Goal: Transaction & Acquisition: Purchase product/service

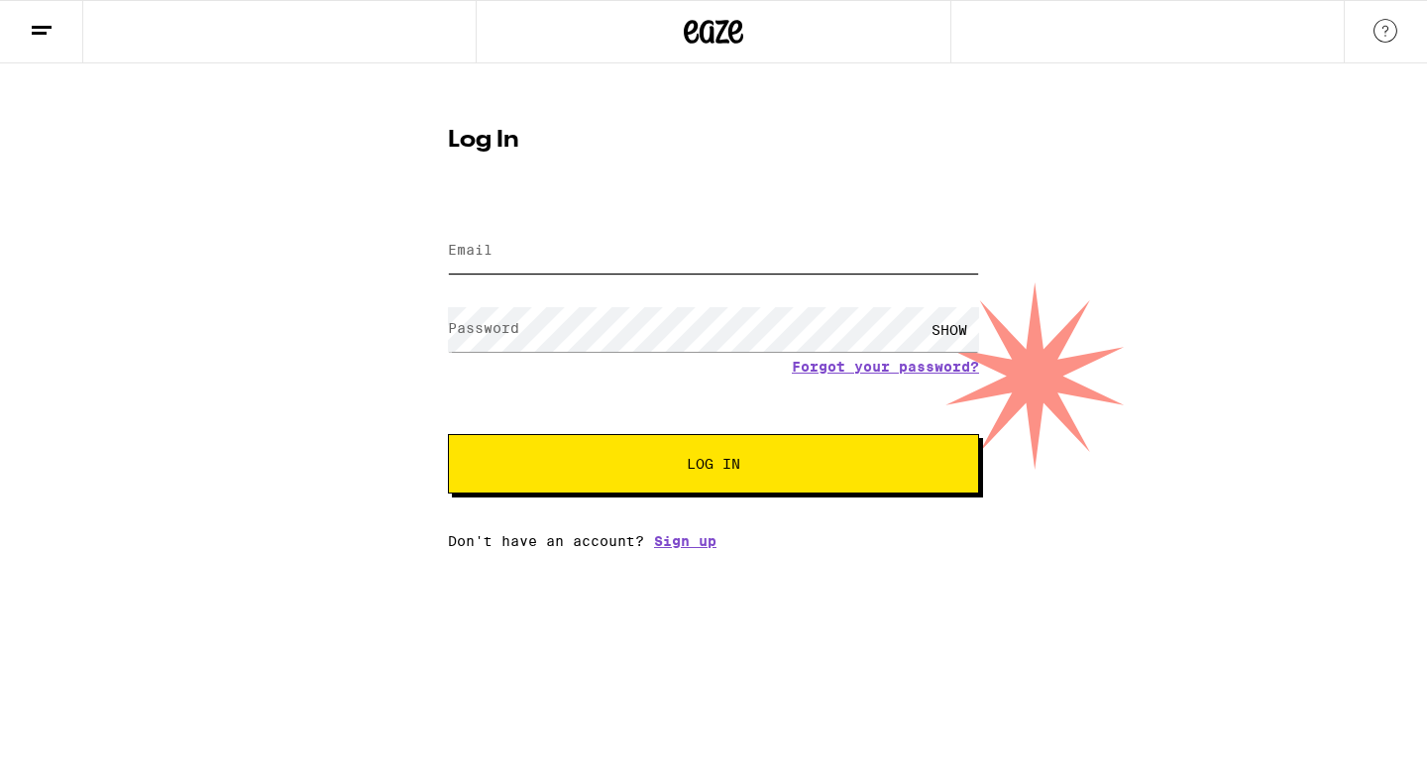
click at [534, 253] on input "Email" at bounding box center [713, 251] width 531 height 45
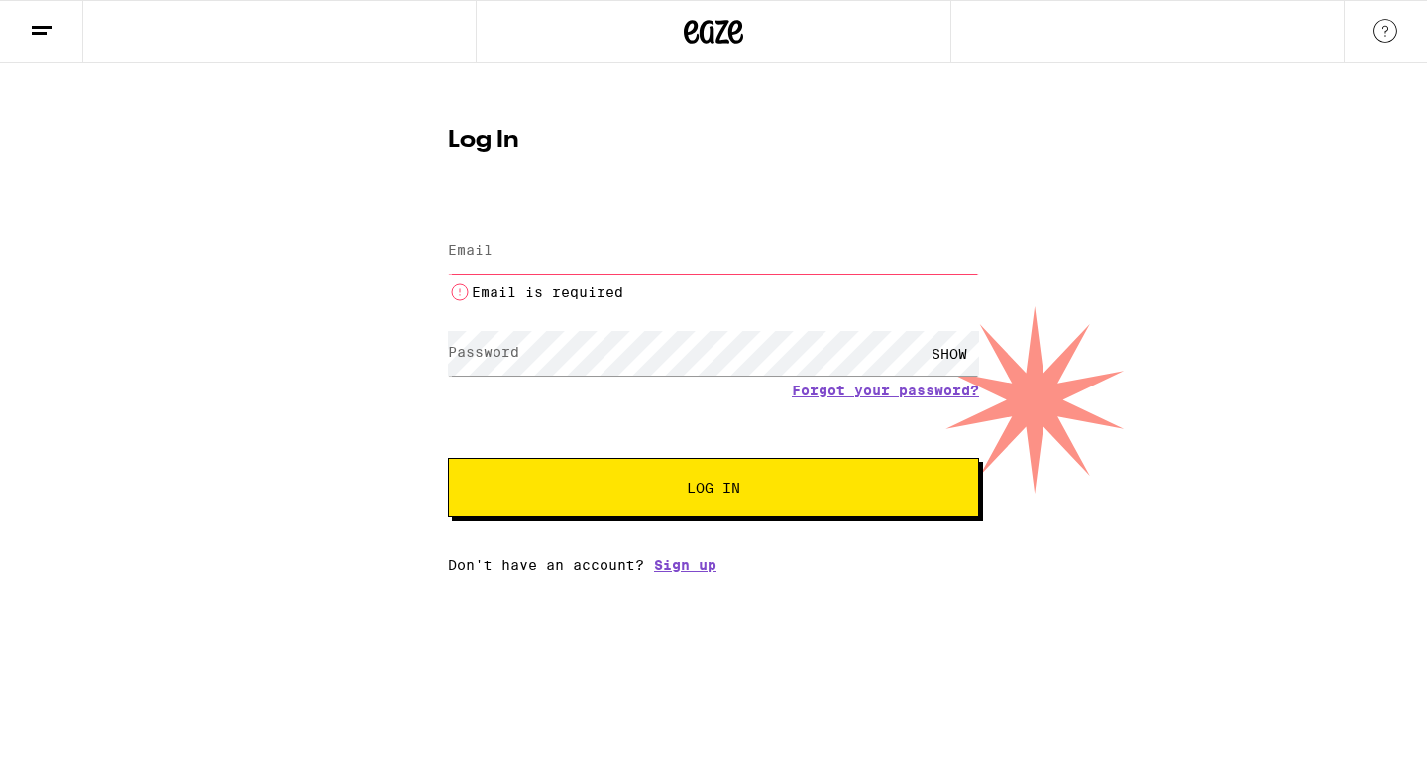
type input "[EMAIL_ADDRESS][DOMAIN_NAME]"
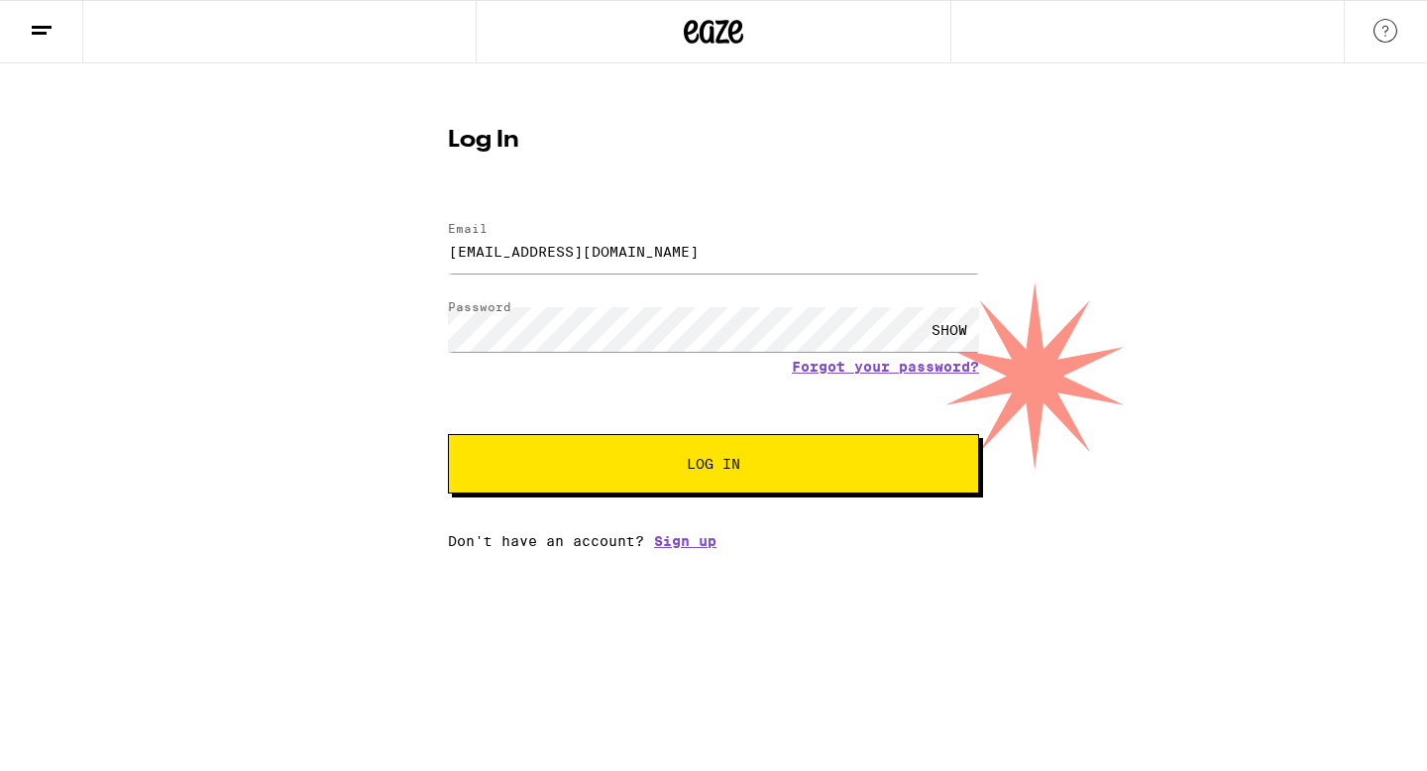
click at [700, 471] on span "Log In" at bounding box center [714, 464] width 54 height 14
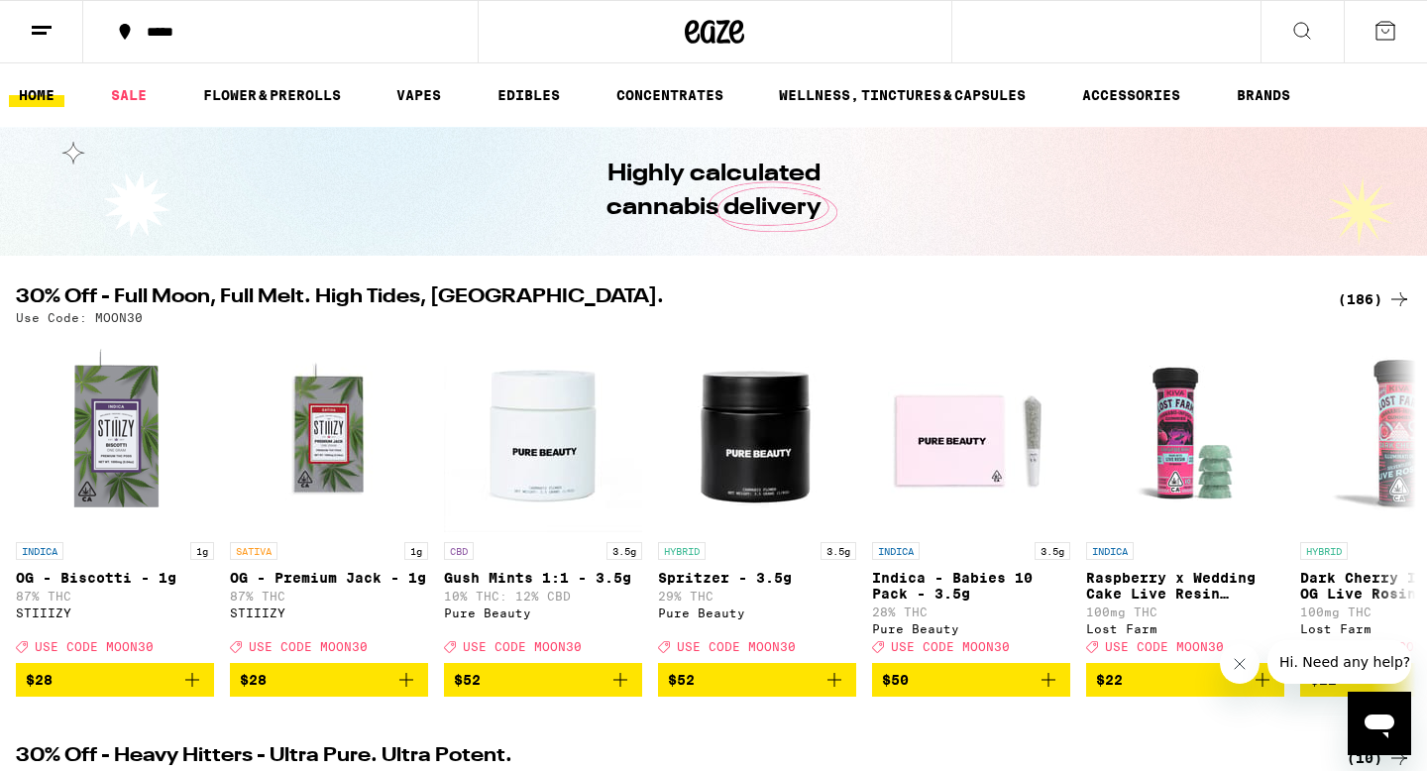
click at [699, 17] on icon at bounding box center [714, 32] width 59 height 36
click at [729, 28] on icon at bounding box center [736, 32] width 15 height 24
click at [137, 104] on link "SALE" at bounding box center [129, 95] width 56 height 24
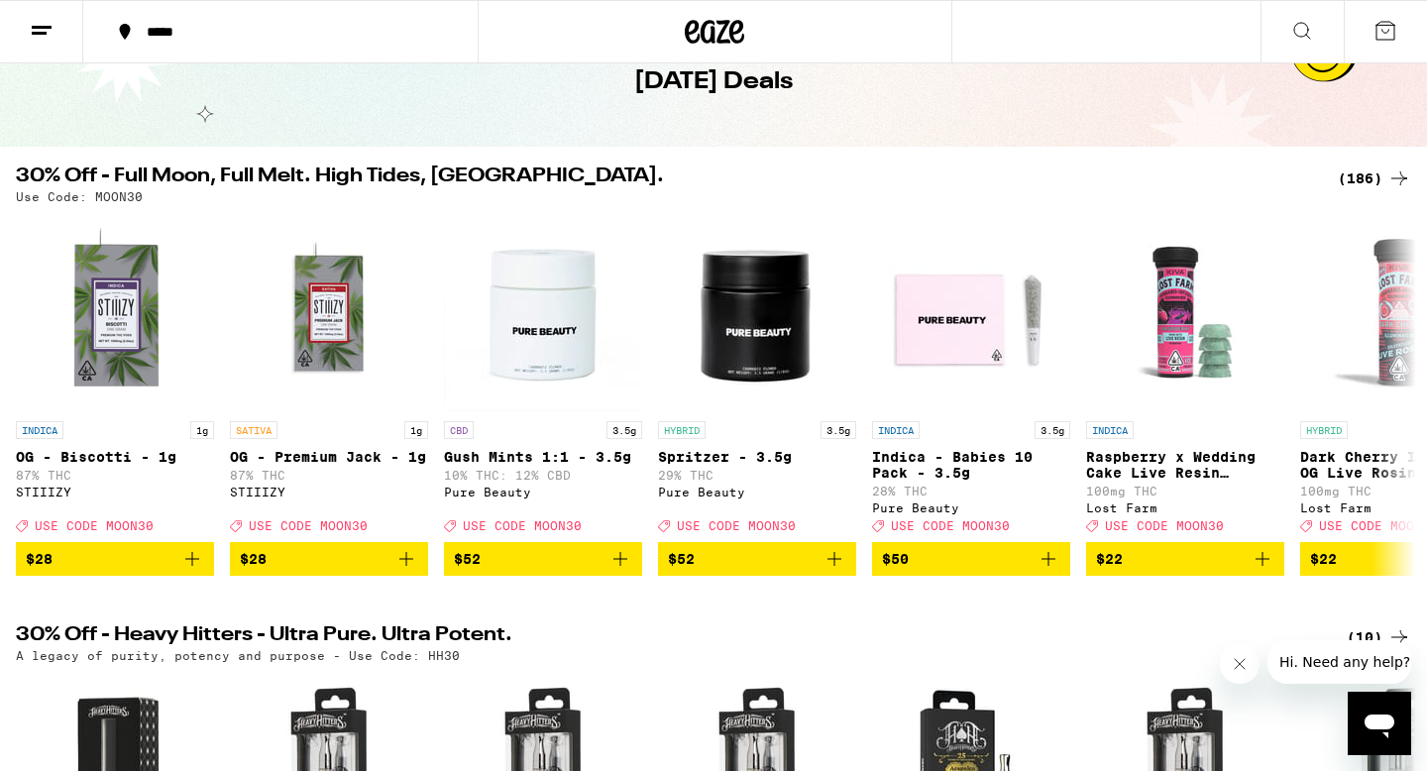
scroll to position [110, 0]
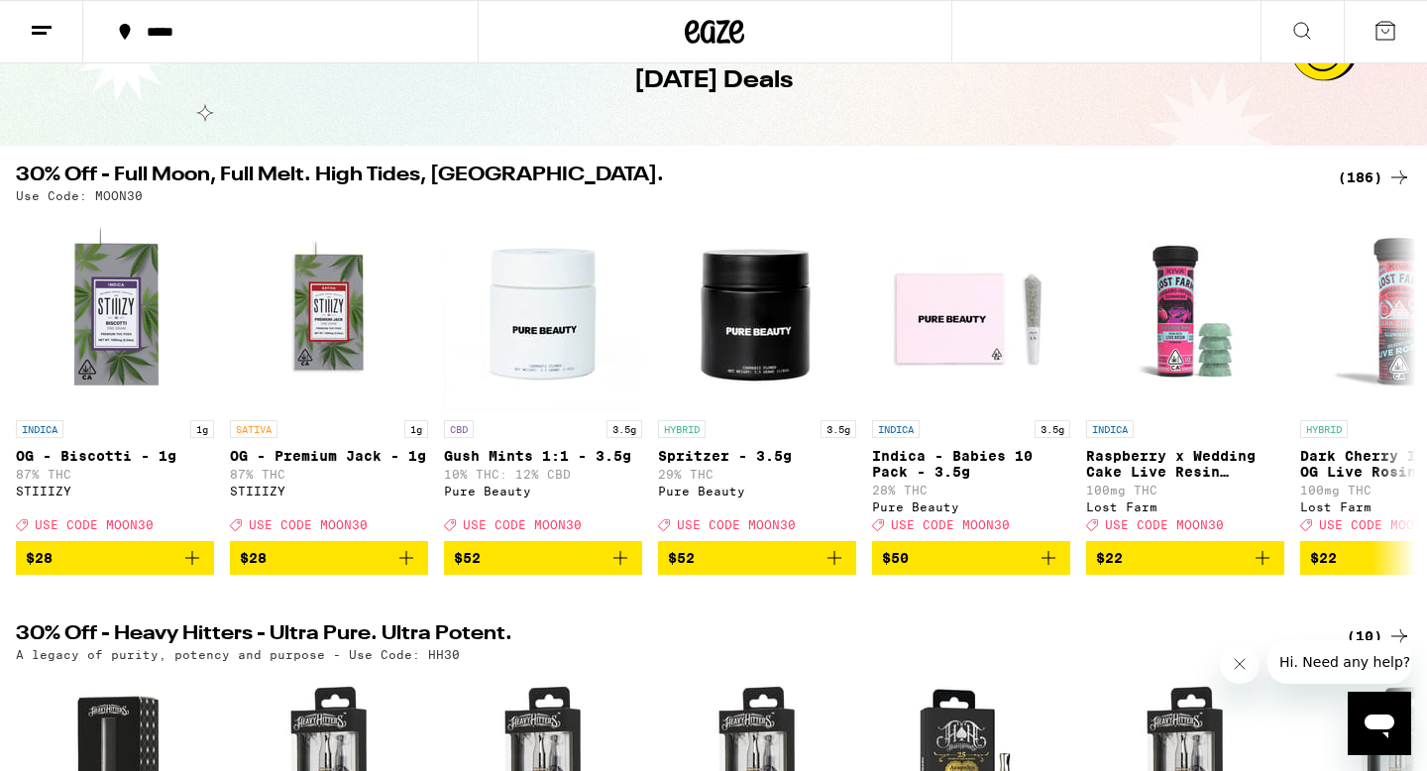
click at [1377, 176] on div "(186)" at bounding box center [1374, 178] width 73 height 24
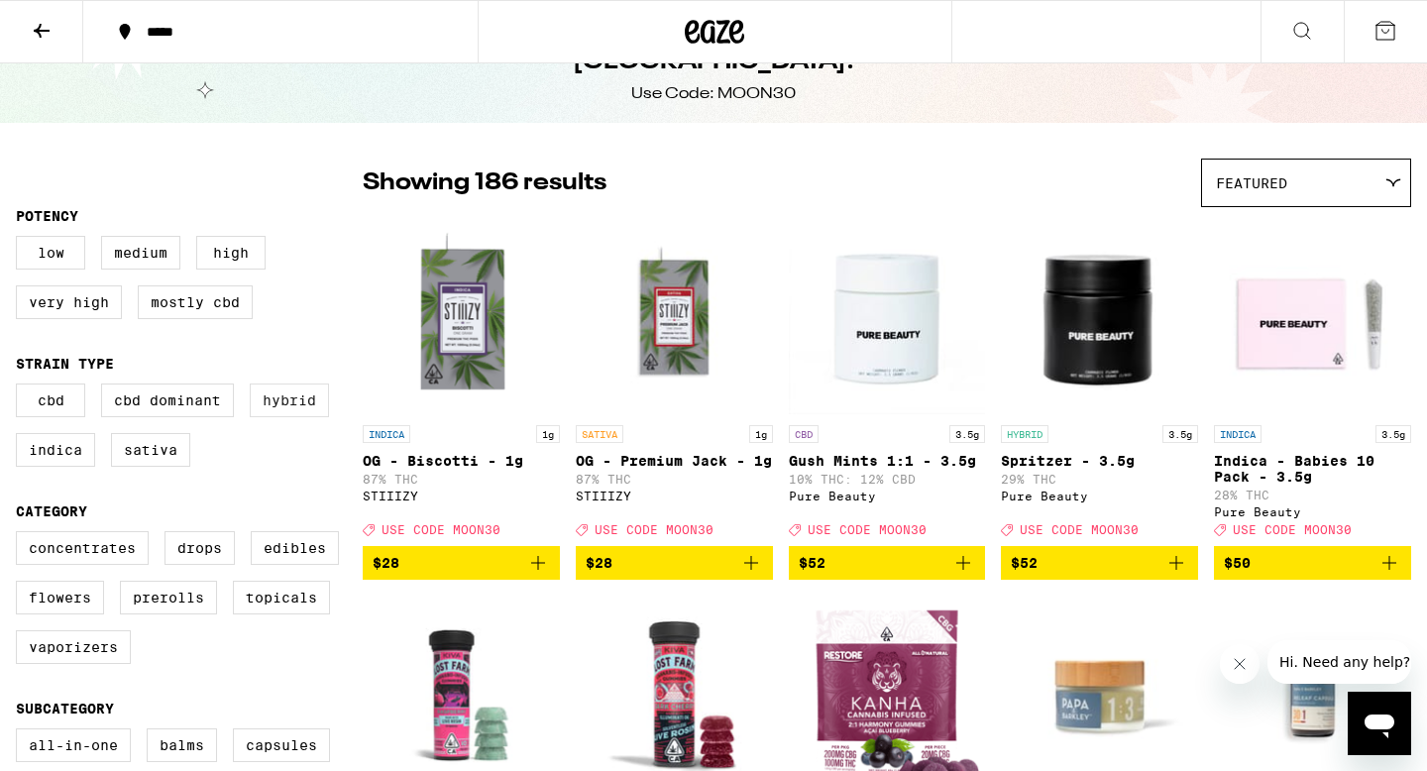
scroll to position [72, 0]
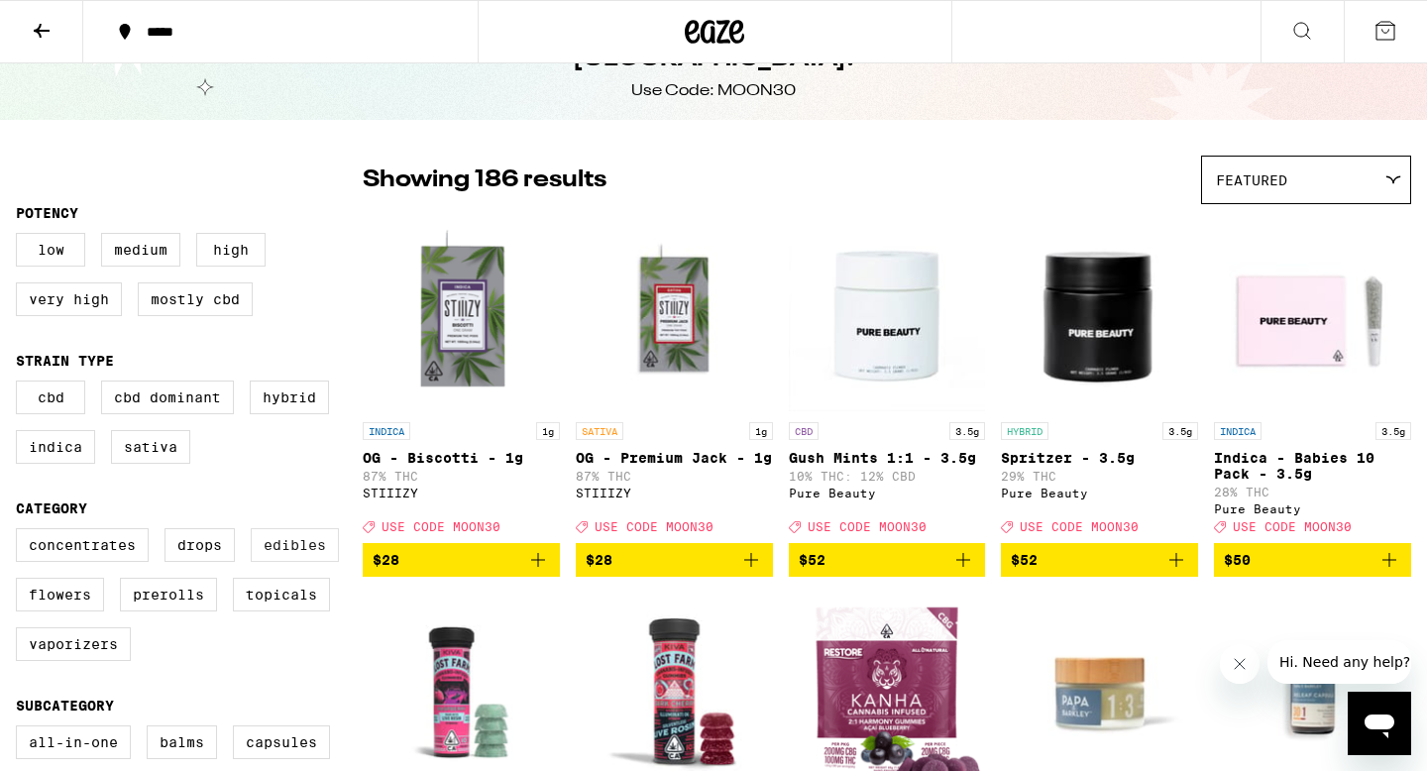
click at [293, 549] on label "Edibles" at bounding box center [295, 545] width 88 height 34
click at [21, 532] on input "Edibles" at bounding box center [20, 531] width 1 height 1
checkbox input "true"
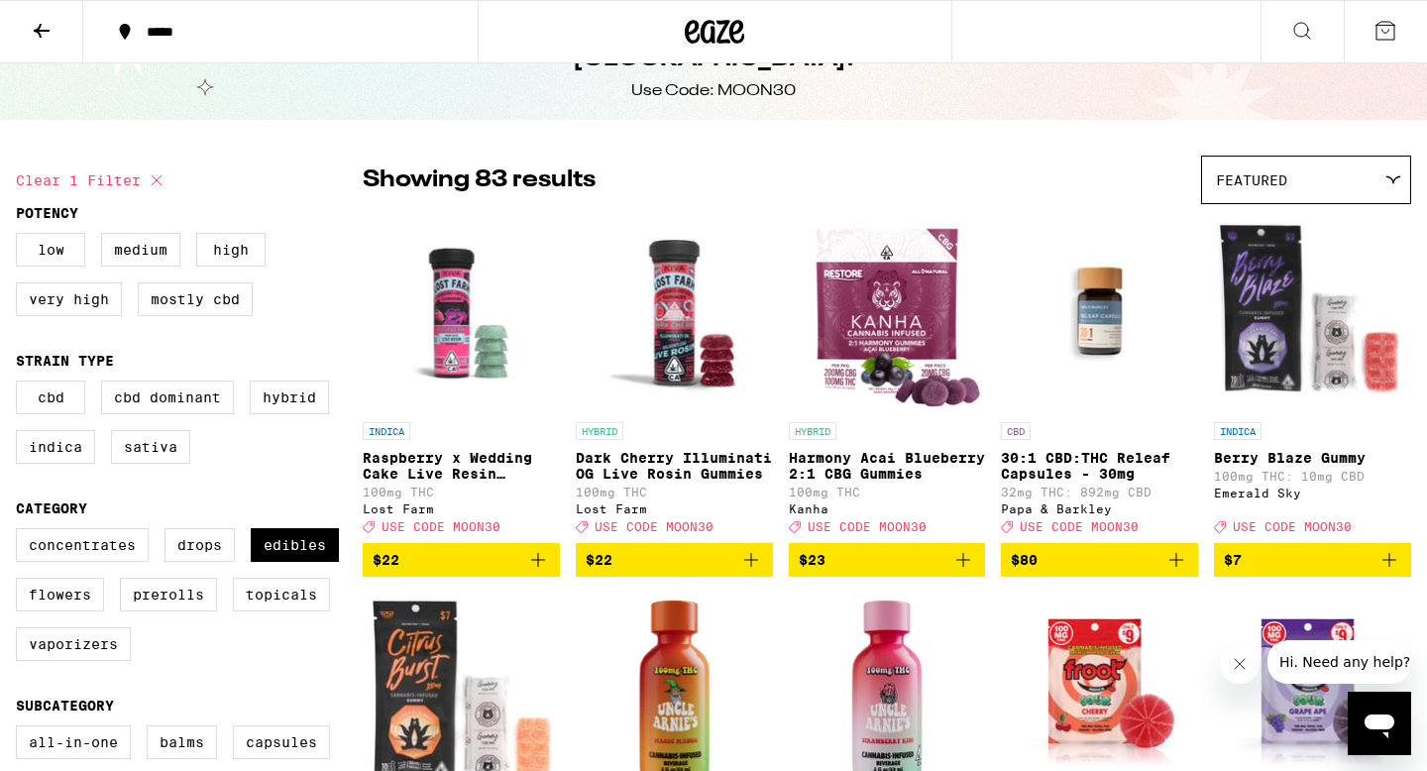
click at [1385, 32] on icon at bounding box center [1386, 31] width 18 height 18
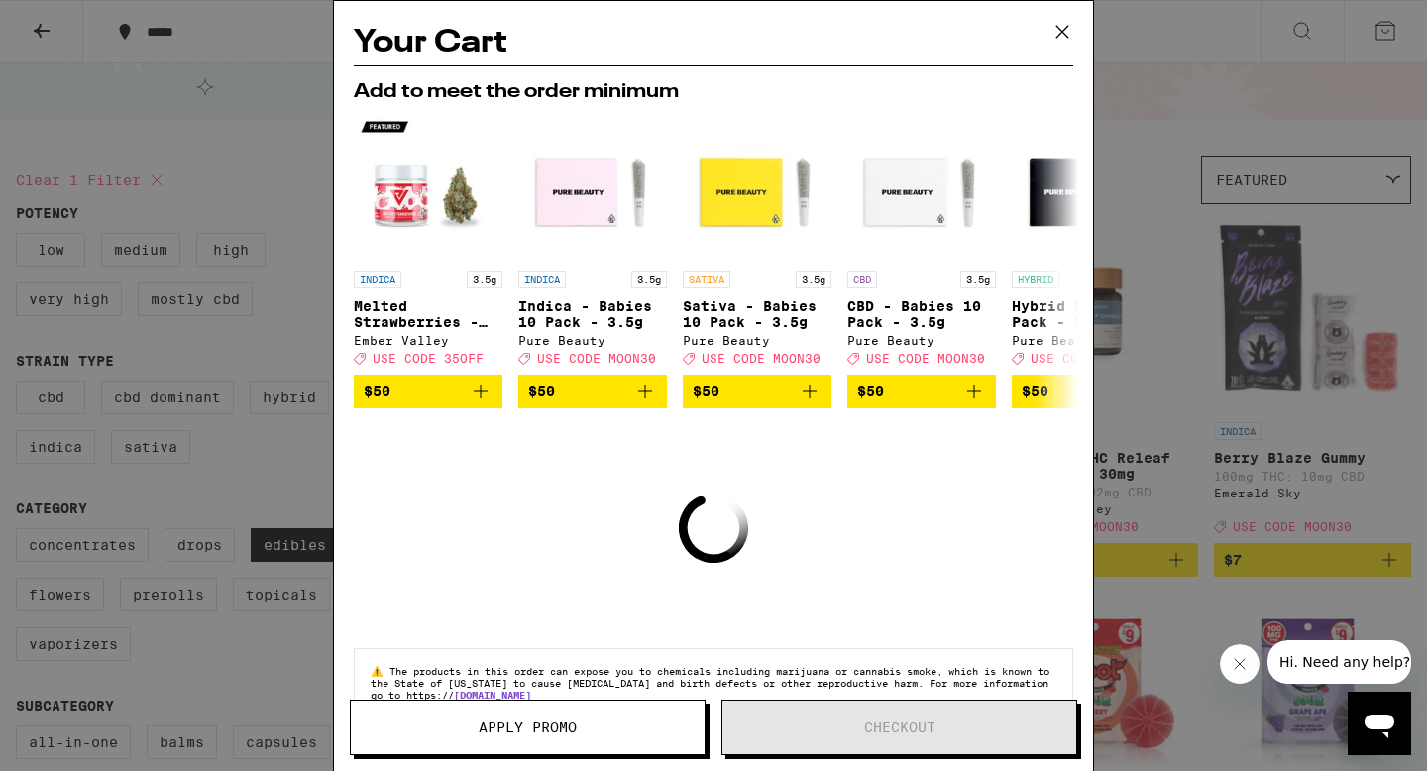
click at [1055, 29] on icon at bounding box center [1063, 32] width 30 height 30
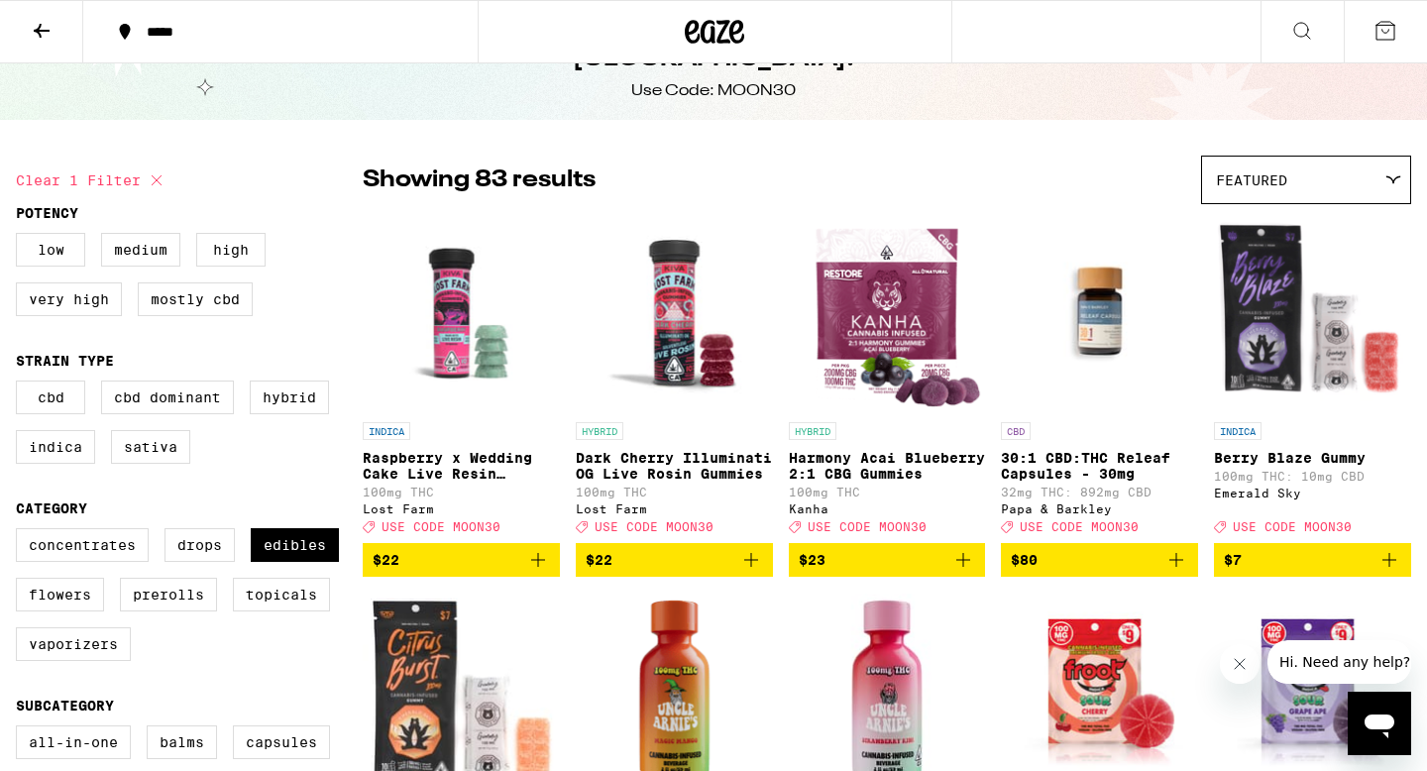
click at [715, 42] on icon at bounding box center [714, 32] width 59 height 36
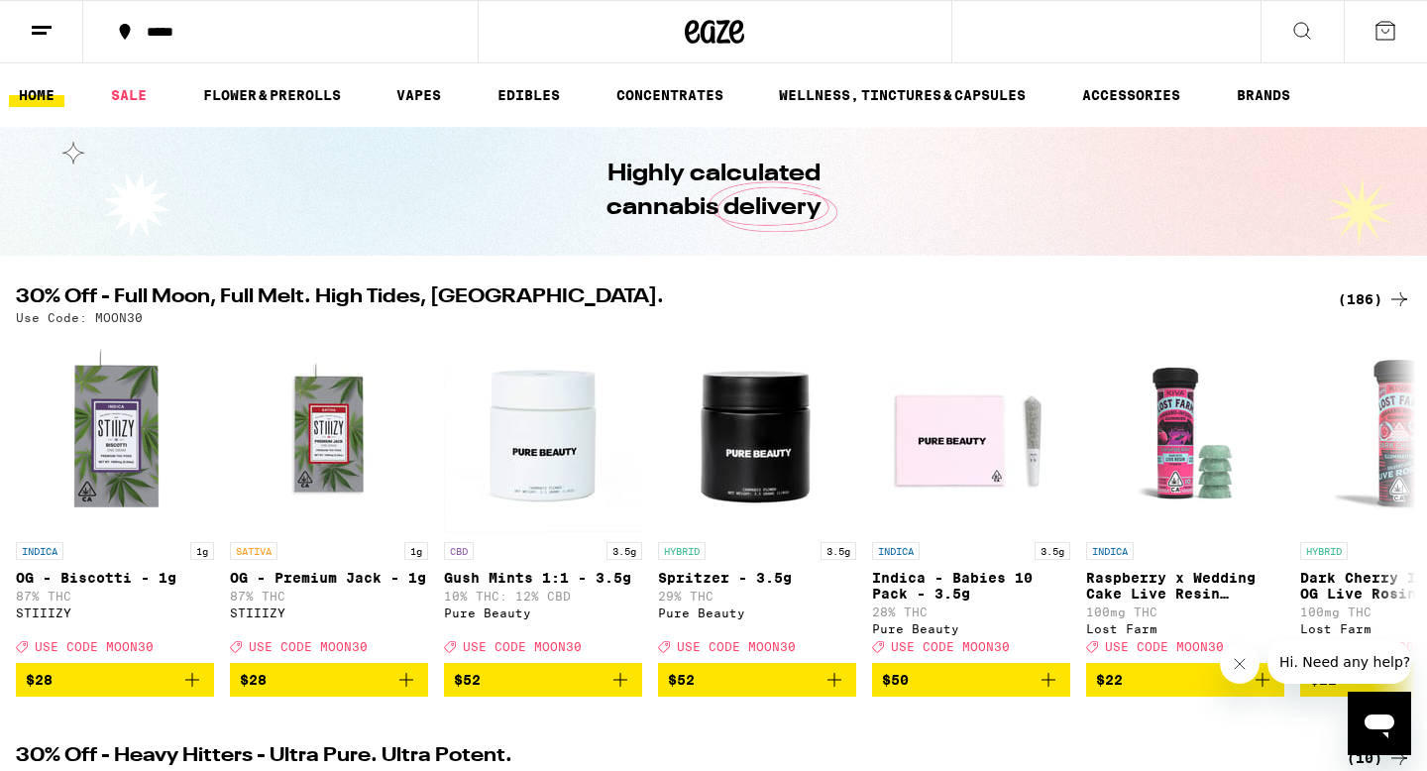
click at [47, 33] on icon at bounding box center [42, 31] width 24 height 24
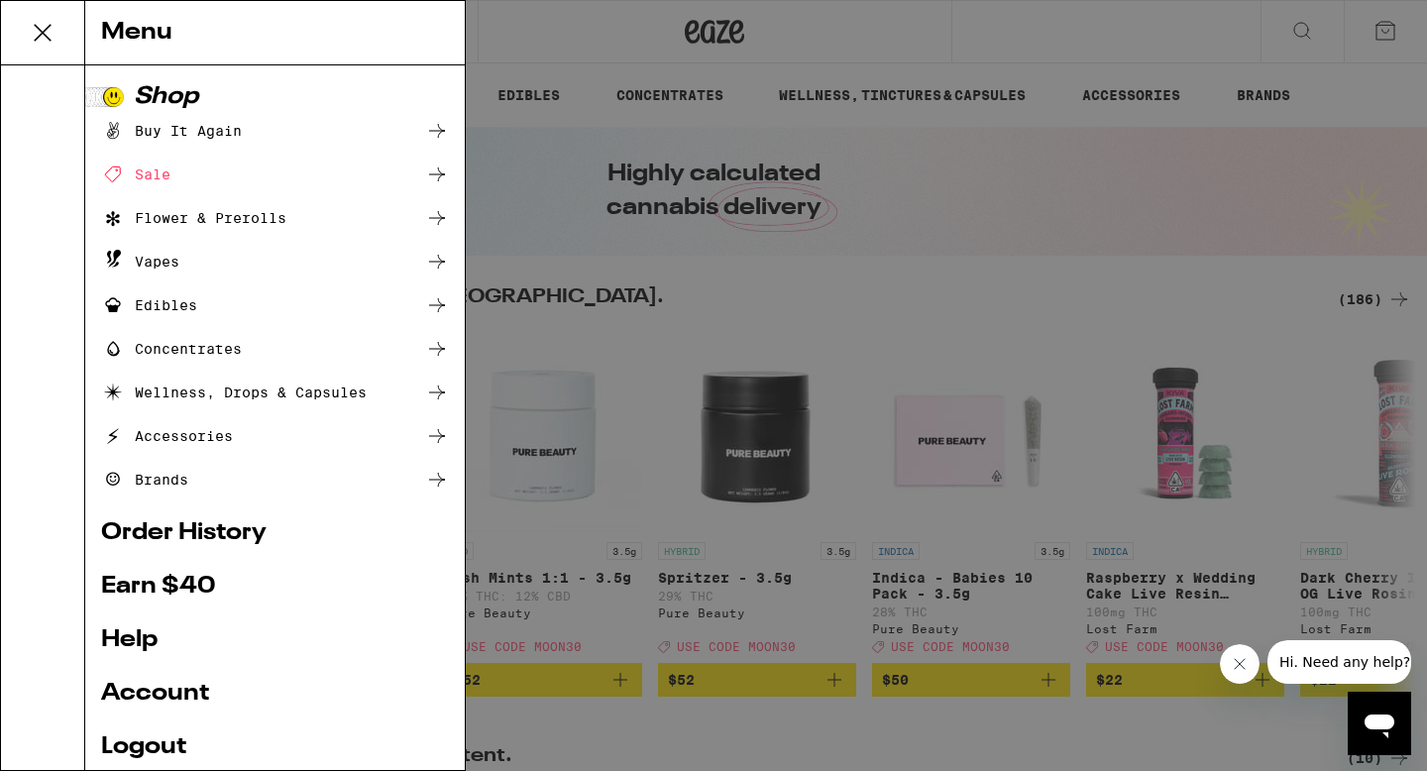
click at [150, 165] on div "Sale" at bounding box center [135, 175] width 69 height 24
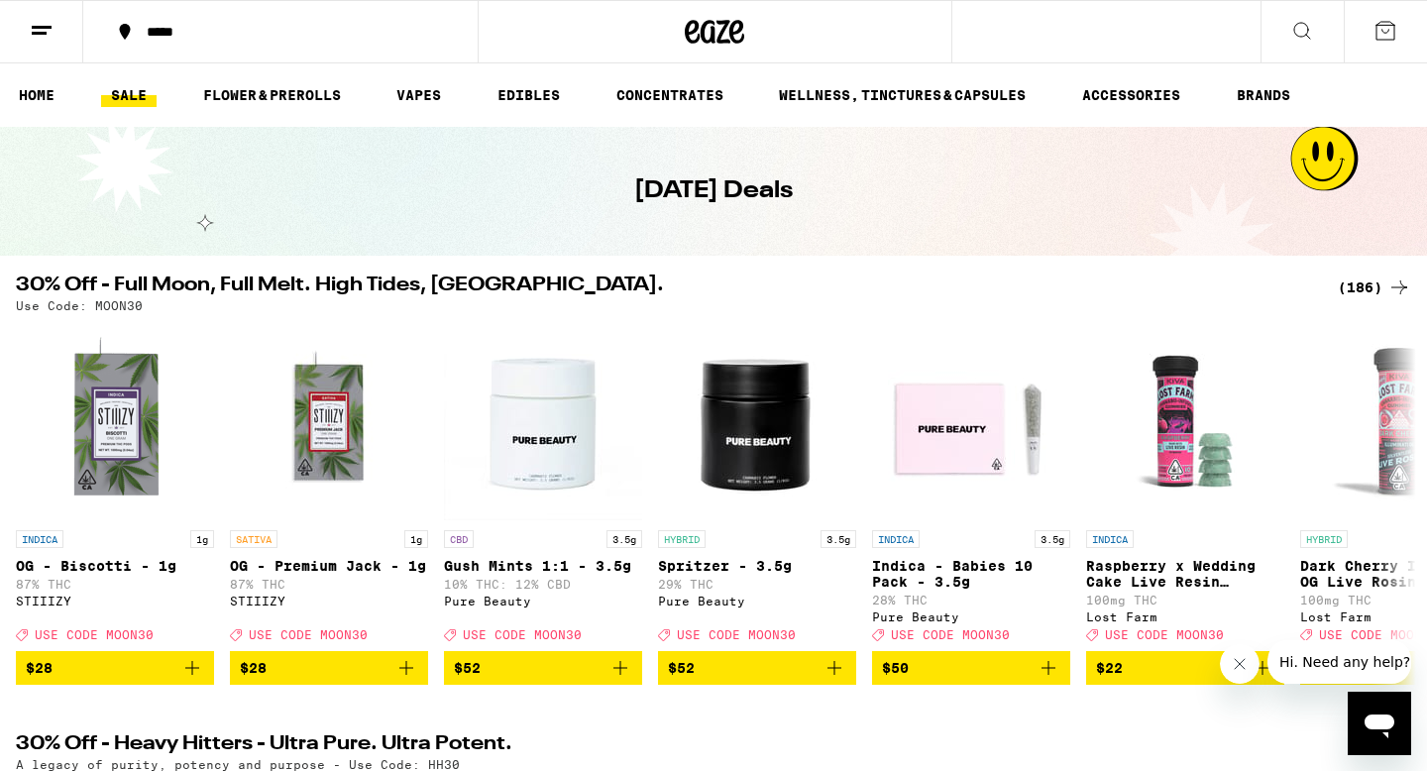
click at [1365, 288] on div "(186)" at bounding box center [1374, 288] width 73 height 24
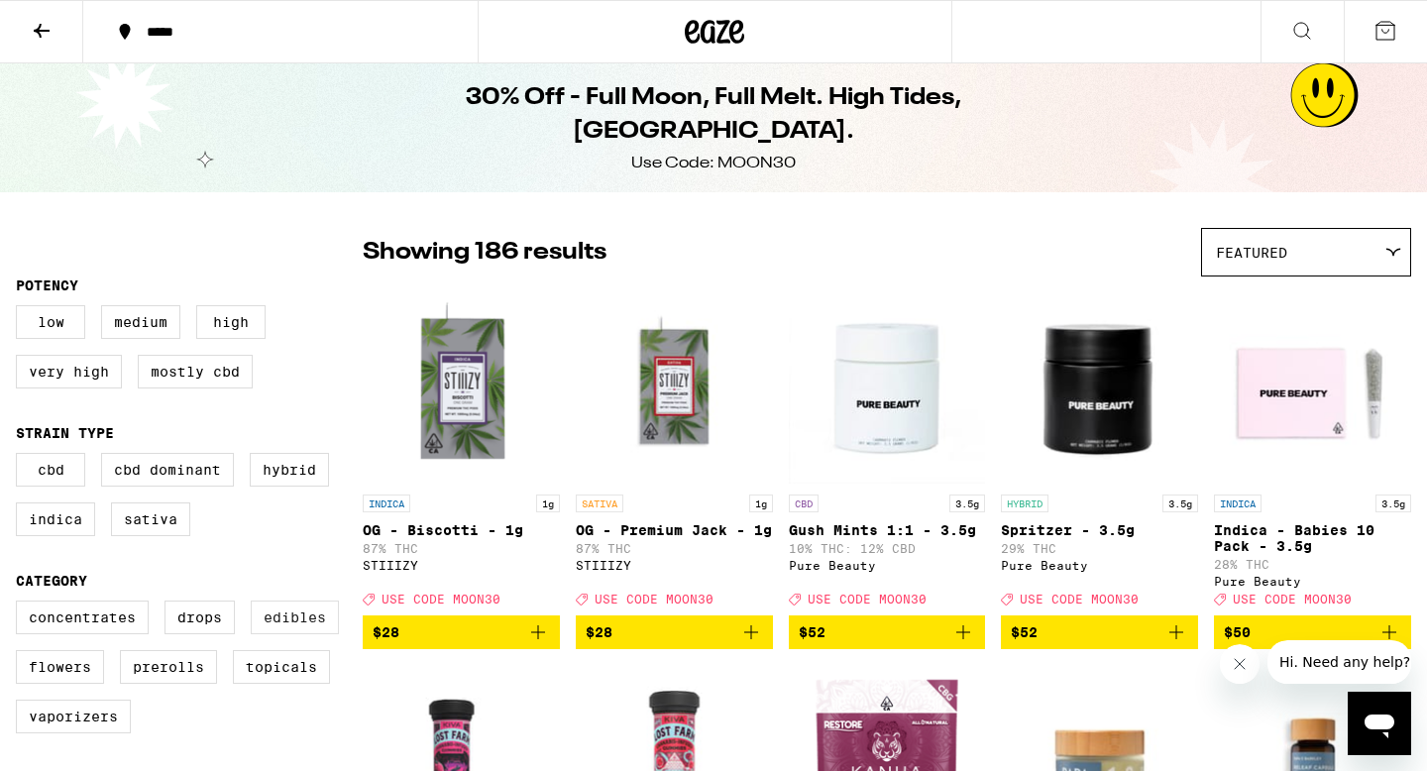
click at [291, 634] on label "Edibles" at bounding box center [295, 618] width 88 height 34
click at [21, 605] on input "Edibles" at bounding box center [20, 604] width 1 height 1
checkbox input "true"
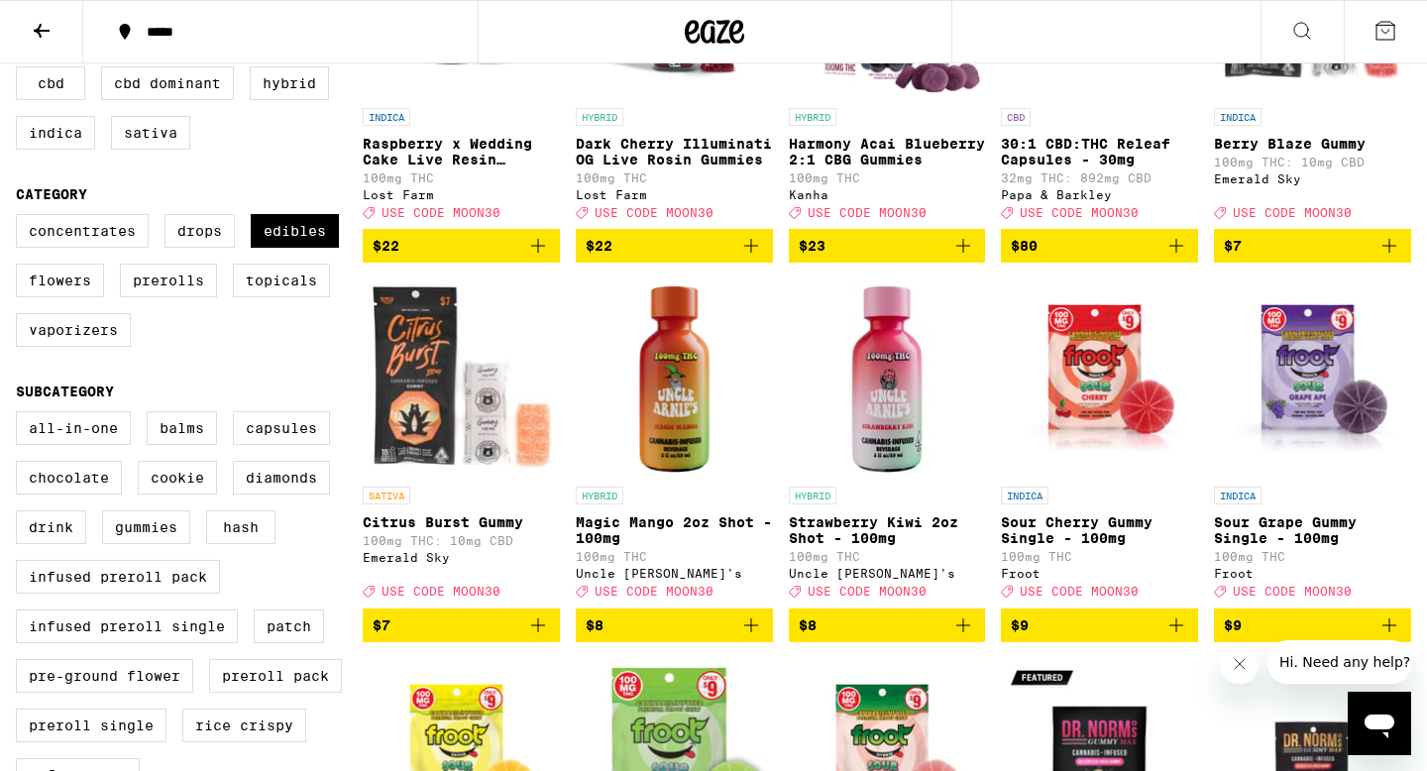
scroll to position [386, 0]
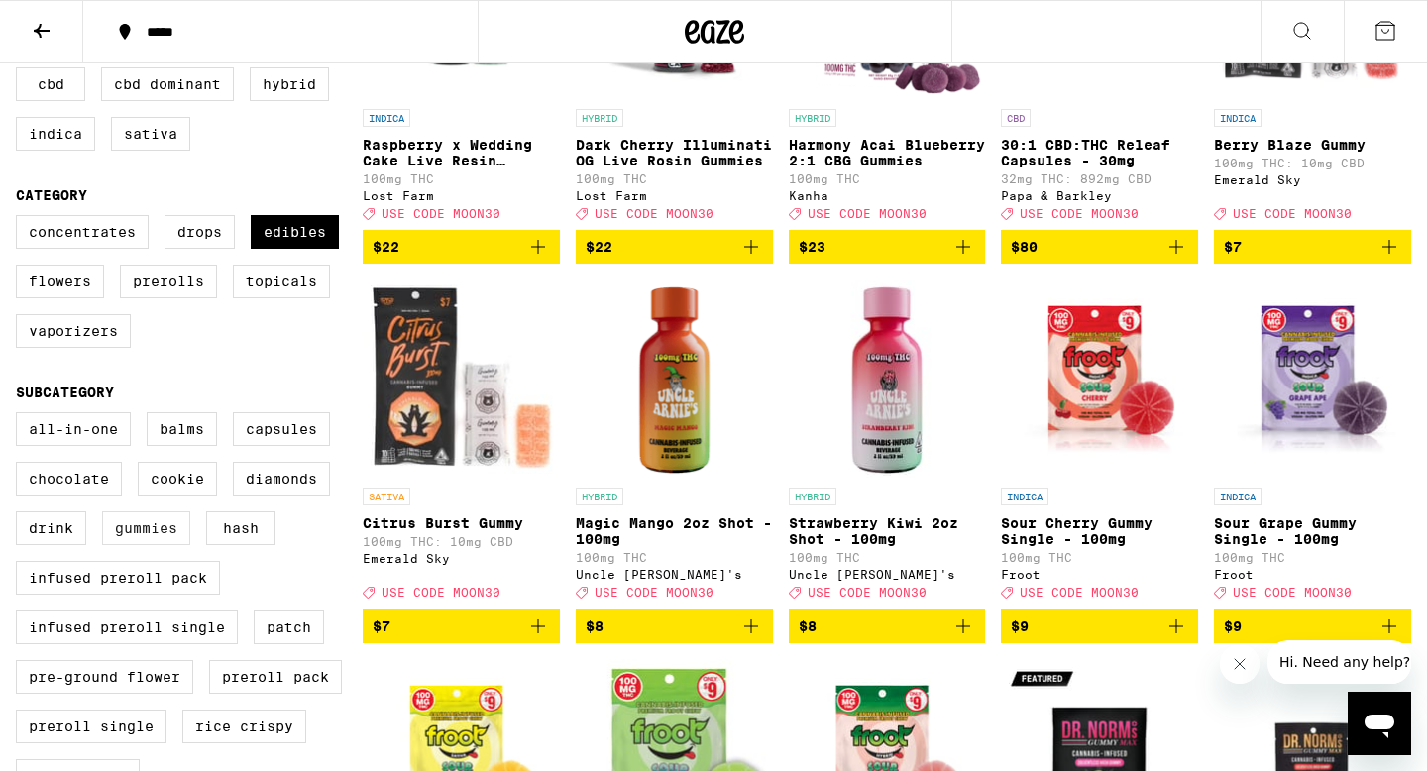
click at [173, 545] on label "Gummies" at bounding box center [146, 528] width 88 height 34
click at [21, 416] on input "Gummies" at bounding box center [20, 415] width 1 height 1
checkbox input "true"
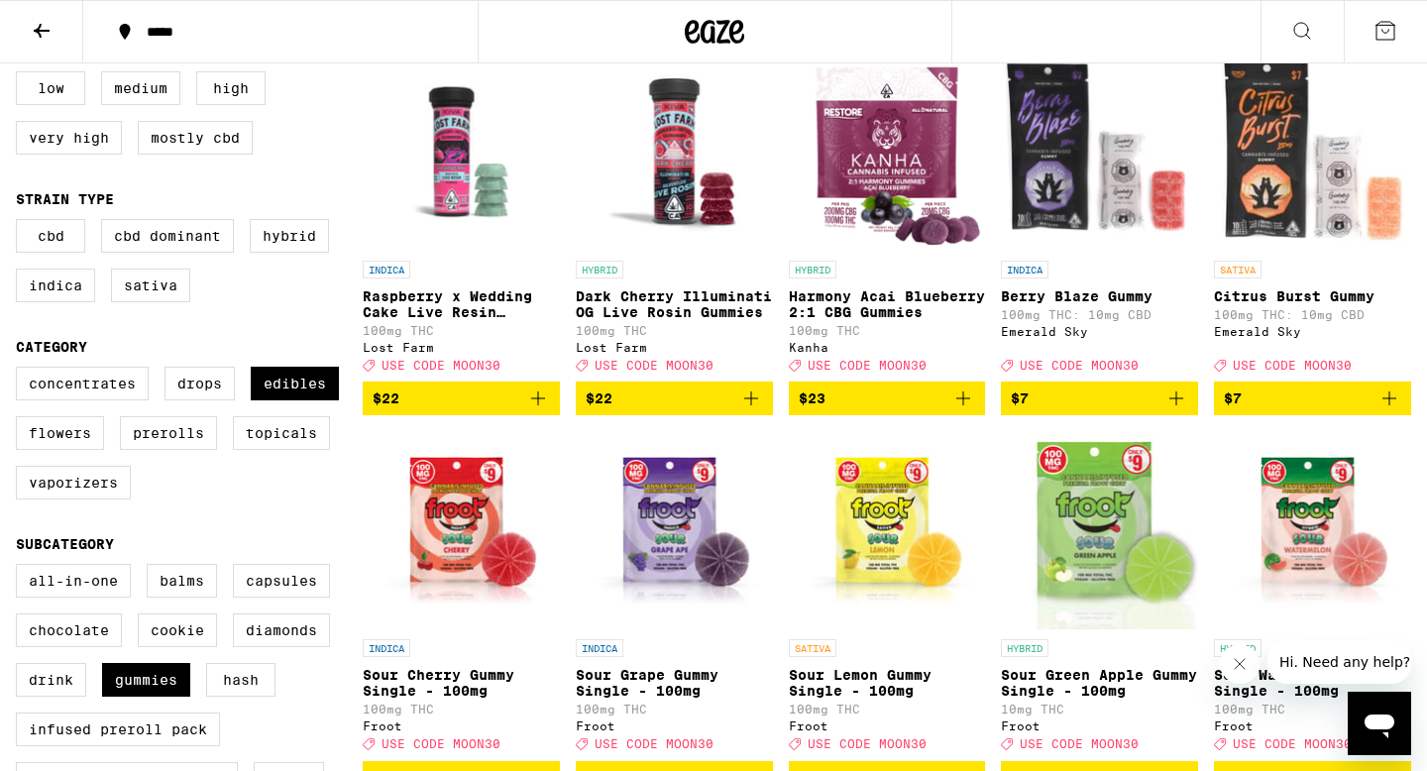
scroll to position [182, 0]
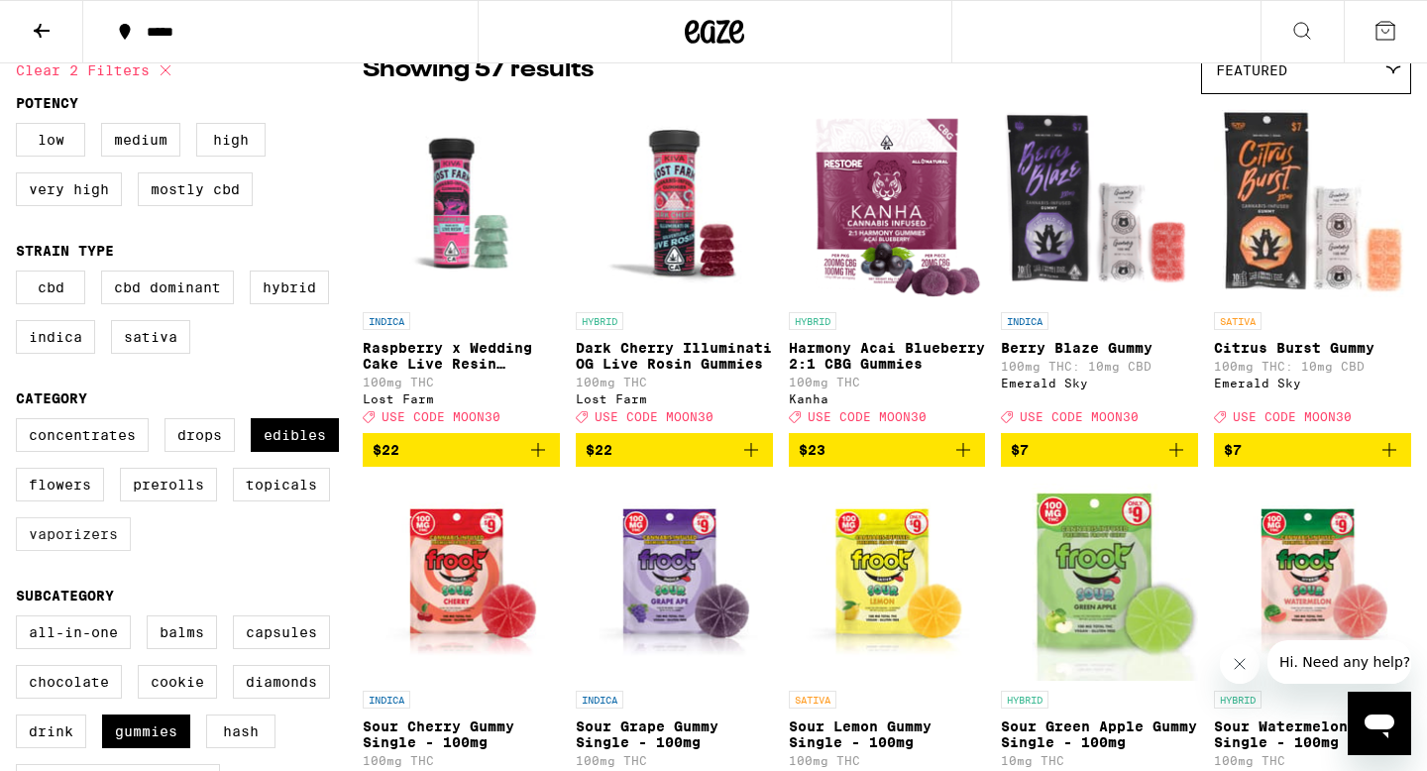
click at [67, 551] on label "Vaporizers" at bounding box center [73, 534] width 115 height 34
click at [21, 422] on input "Vaporizers" at bounding box center [20, 421] width 1 height 1
click at [67, 551] on label "Vaporizers" at bounding box center [73, 534] width 115 height 34
click at [21, 422] on input "Vaporizers" at bounding box center [20, 421] width 1 height 1
checkbox input "false"
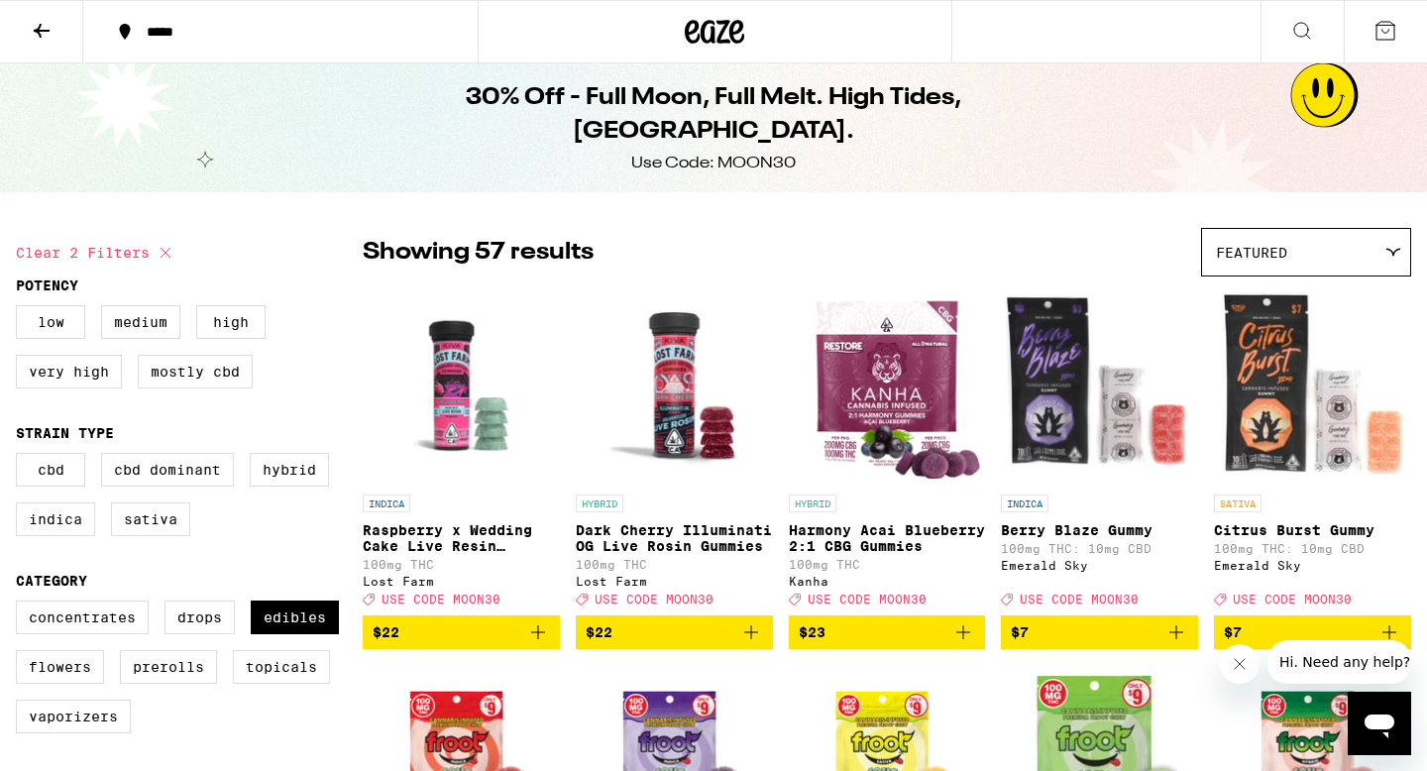
click at [40, 43] on button at bounding box center [41, 32] width 83 height 62
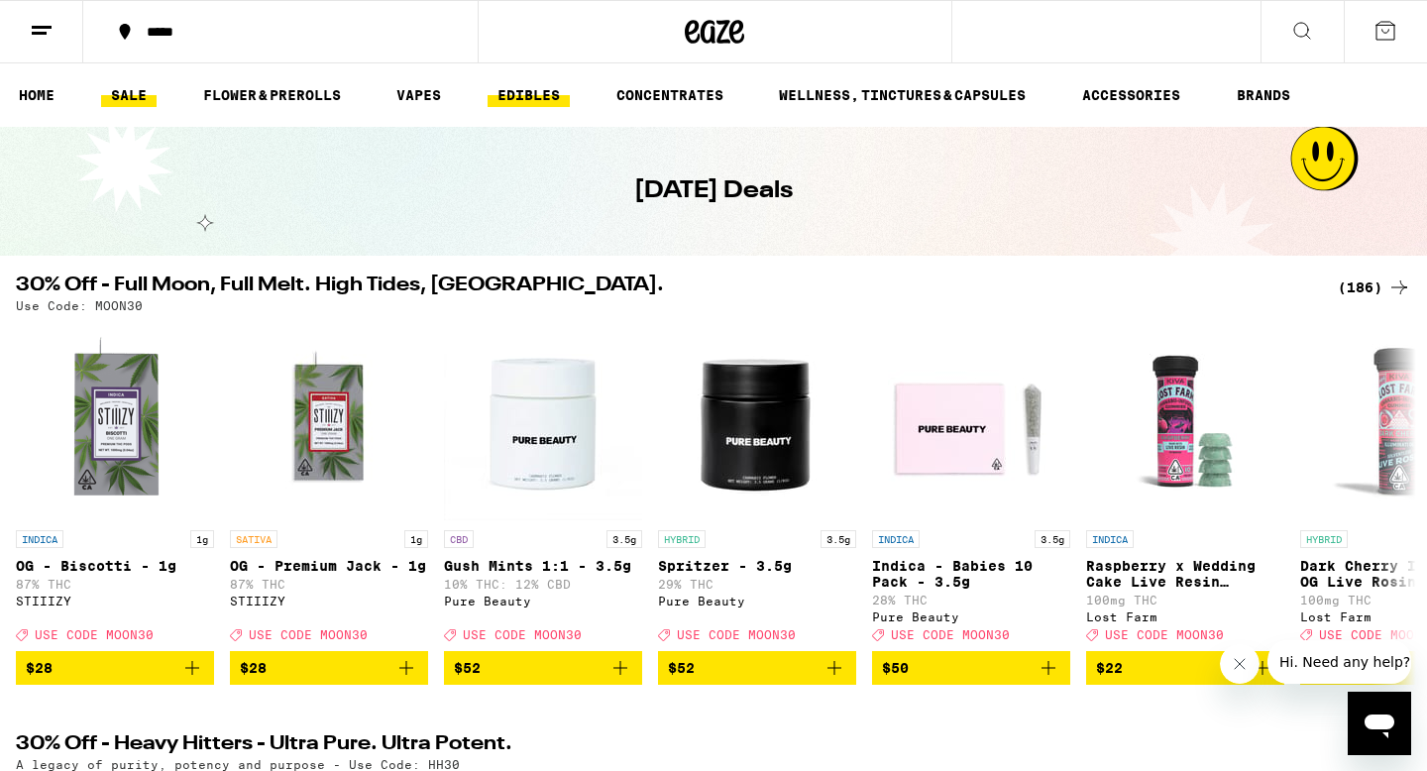
click at [540, 84] on link "EDIBLES" at bounding box center [529, 95] width 82 height 24
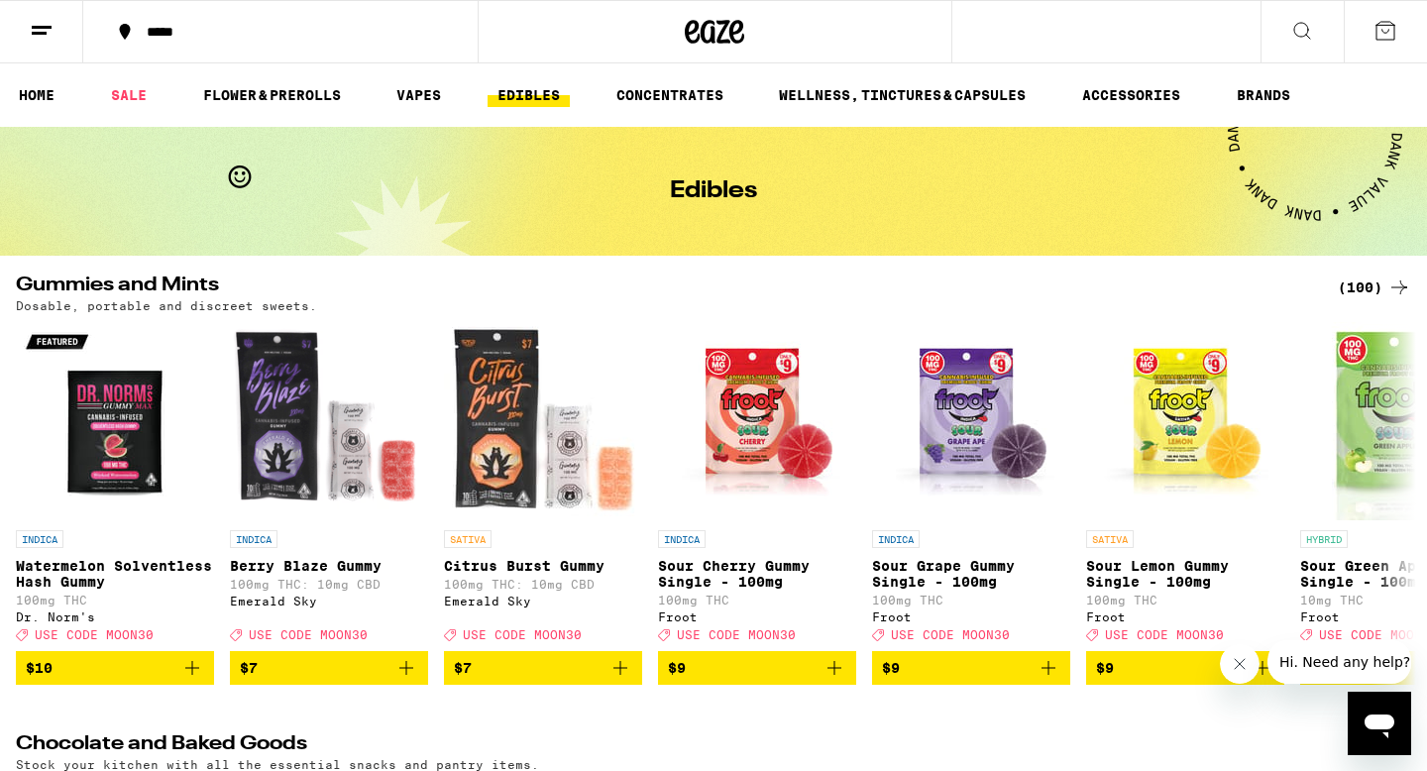
click at [1371, 284] on div "(100)" at bounding box center [1374, 288] width 73 height 24
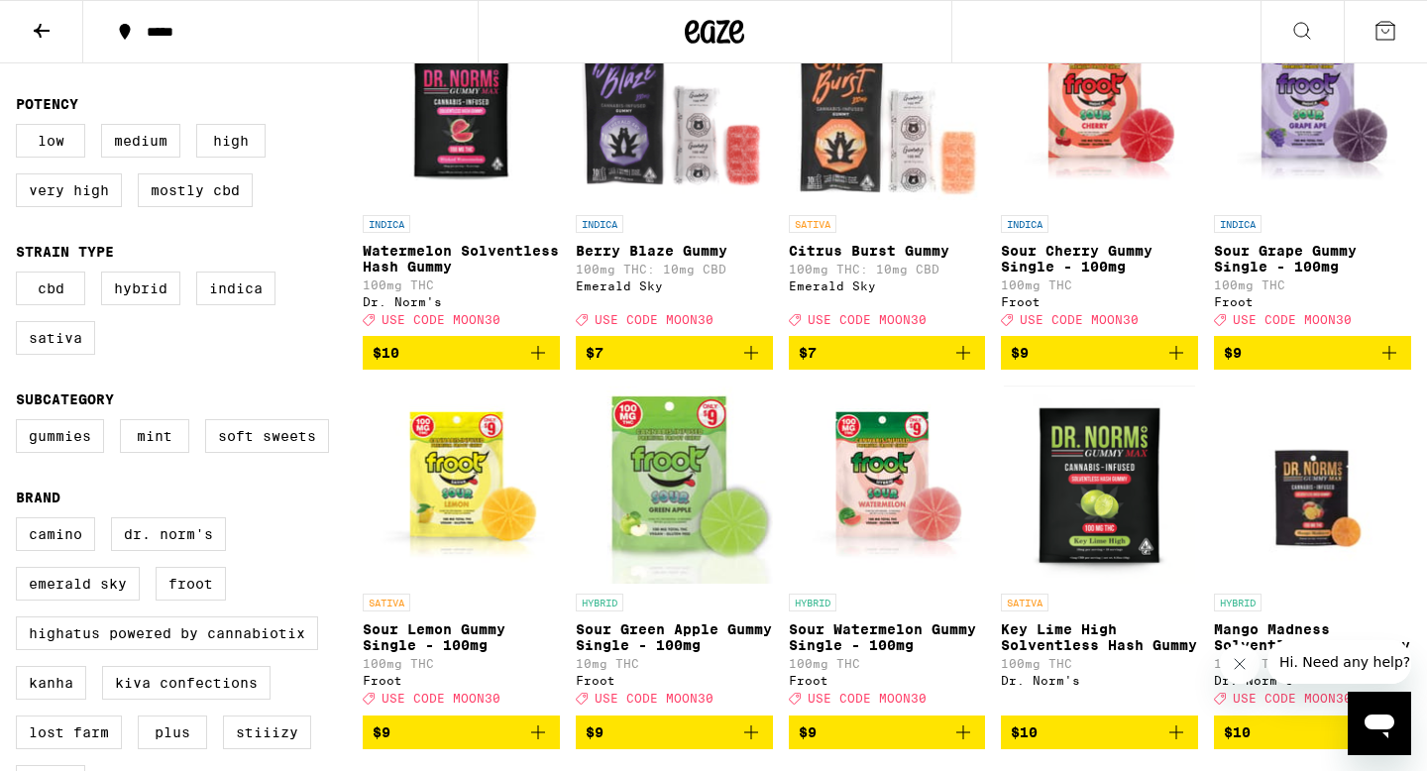
scroll to position [280, 0]
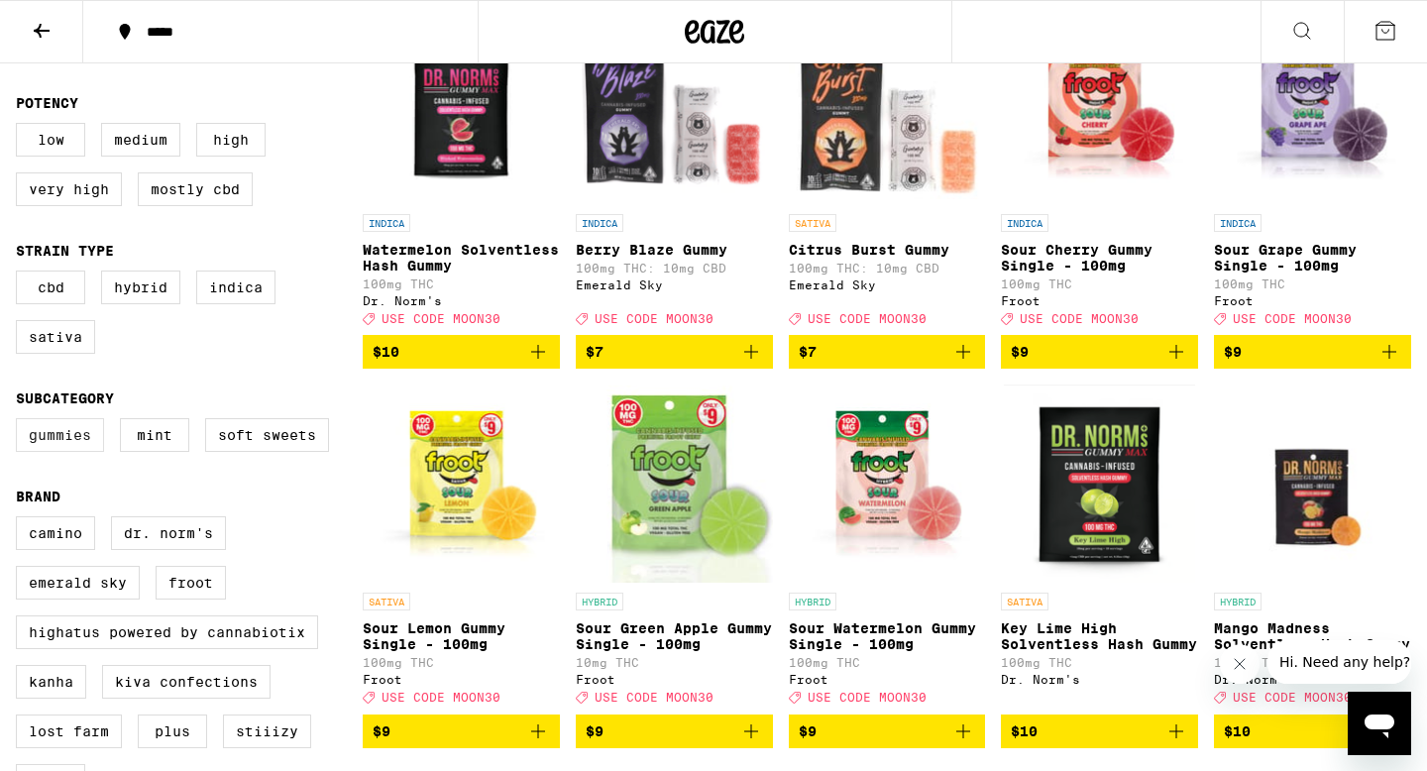
click at [56, 452] on label "Gummies" at bounding box center [60, 435] width 88 height 34
click at [21, 422] on input "Gummies" at bounding box center [20, 421] width 1 height 1
checkbox input "true"
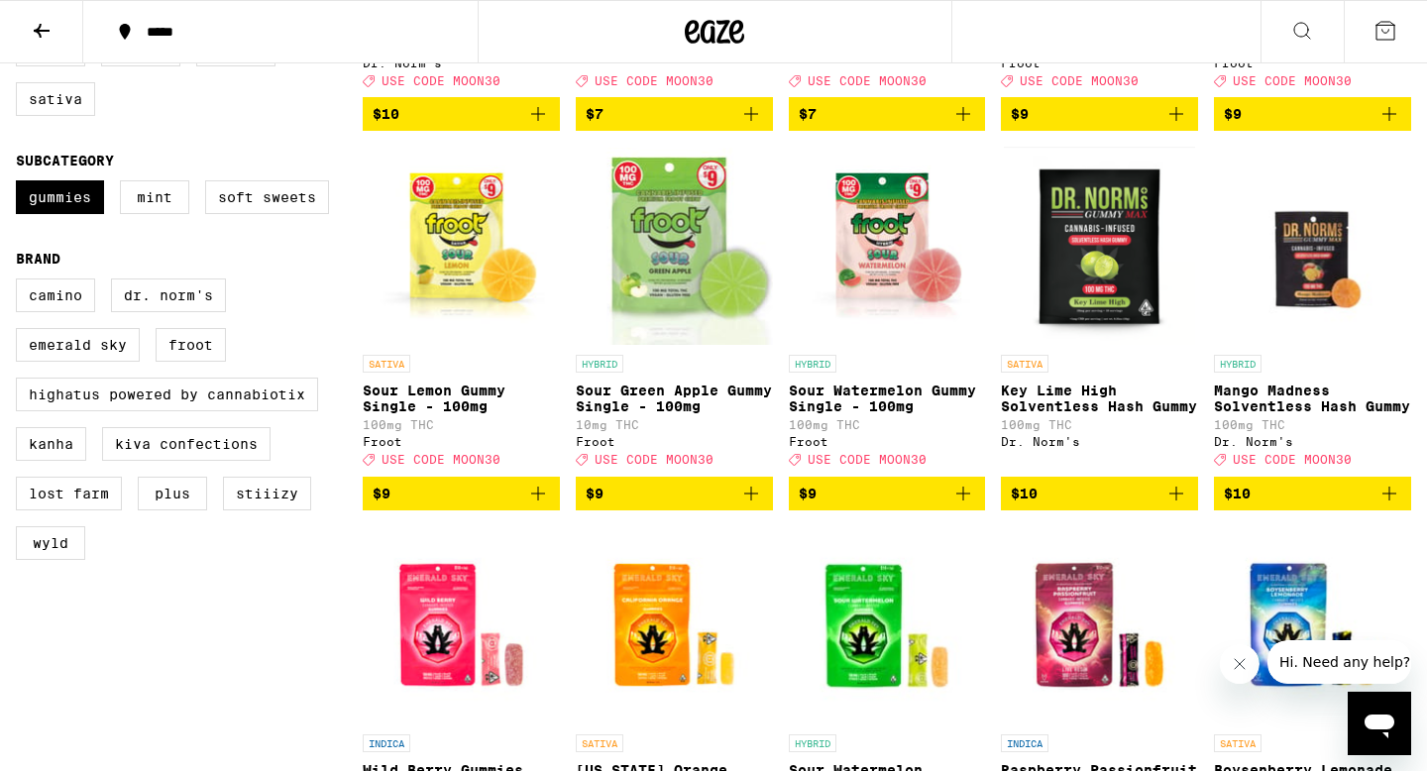
scroll to position [660, 0]
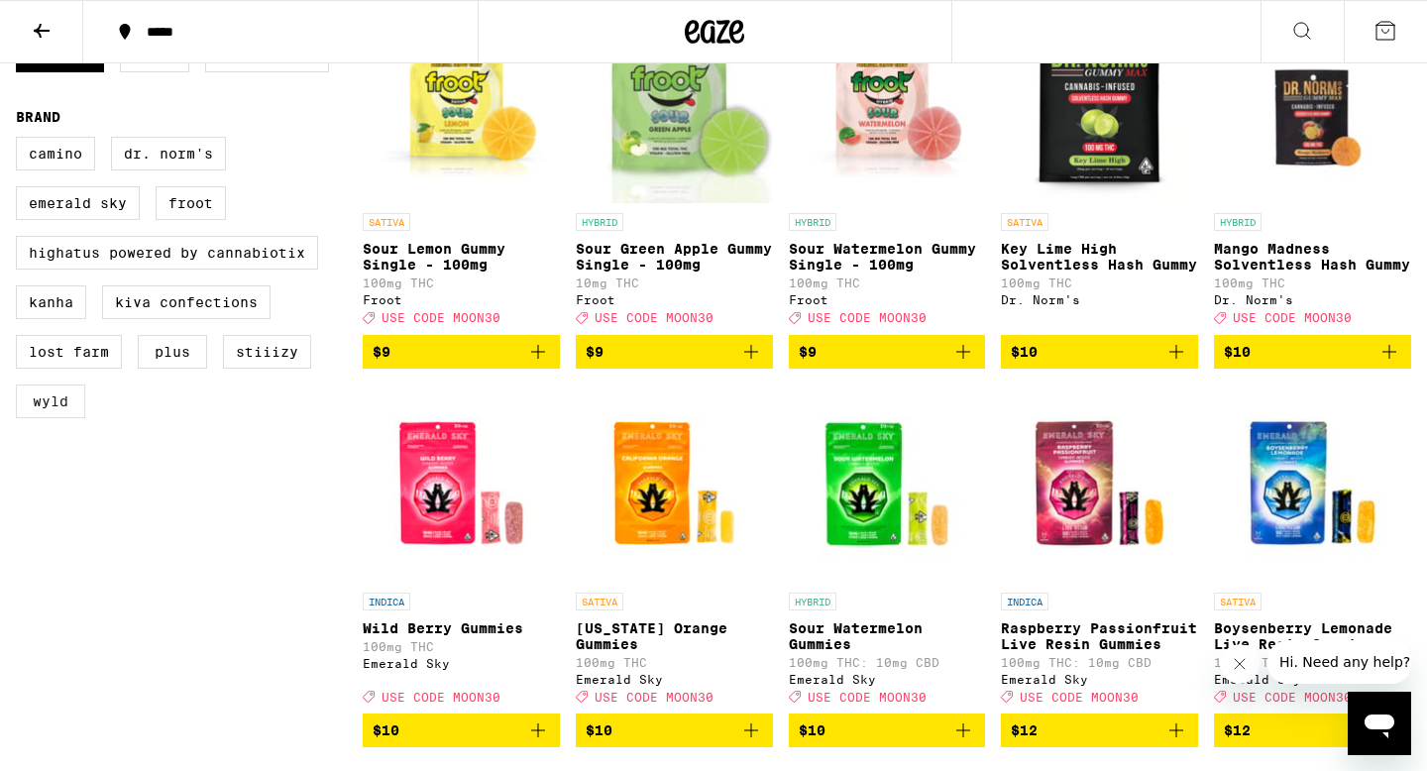
click at [46, 418] on label "WYLD" at bounding box center [50, 402] width 69 height 34
click at [21, 141] on input "WYLD" at bounding box center [20, 140] width 1 height 1
checkbox input "true"
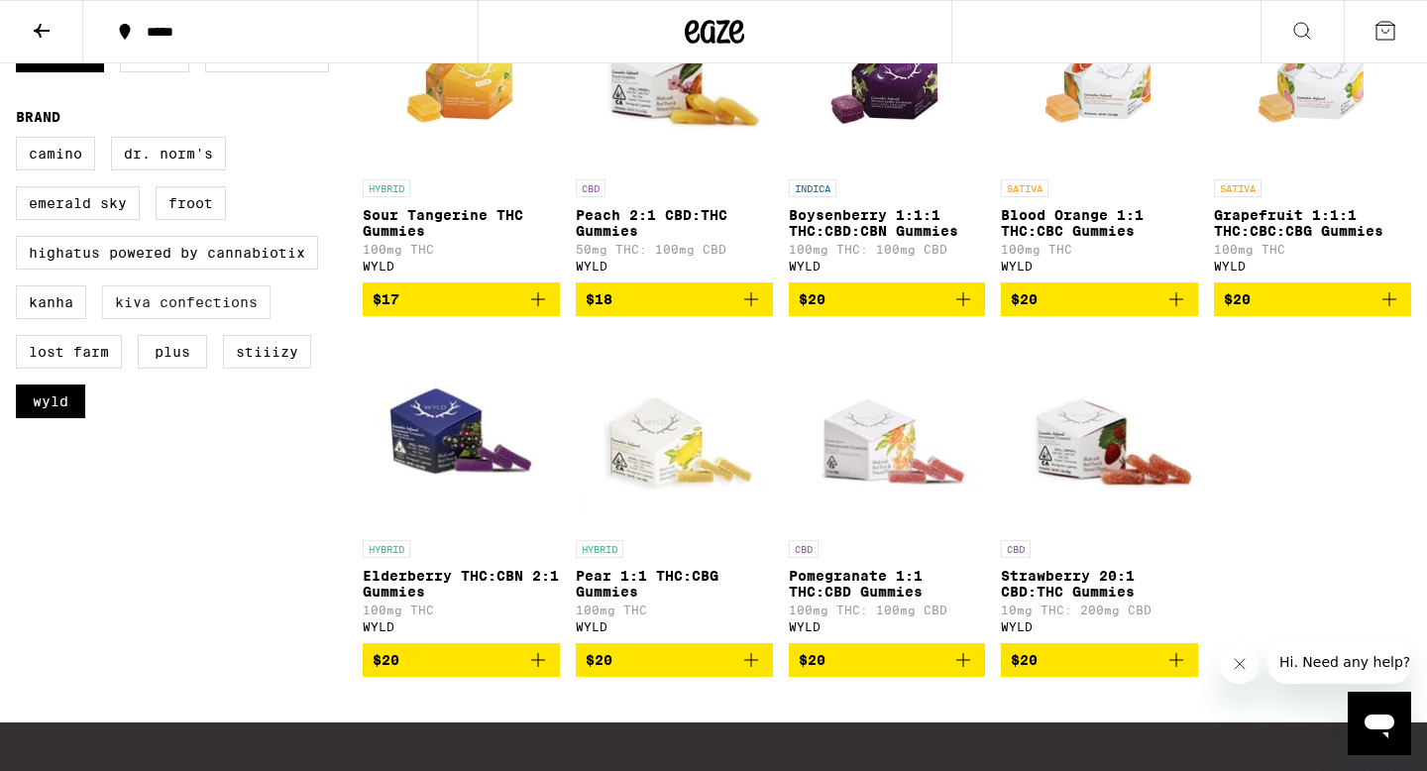
click at [188, 319] on label "Kiva Confections" at bounding box center [186, 302] width 168 height 34
click at [21, 141] on input "Kiva Confections" at bounding box center [20, 140] width 1 height 1
checkbox input "true"
click at [41, 170] on label "Camino" at bounding box center [55, 154] width 79 height 34
click at [21, 141] on input "Camino" at bounding box center [20, 140] width 1 height 1
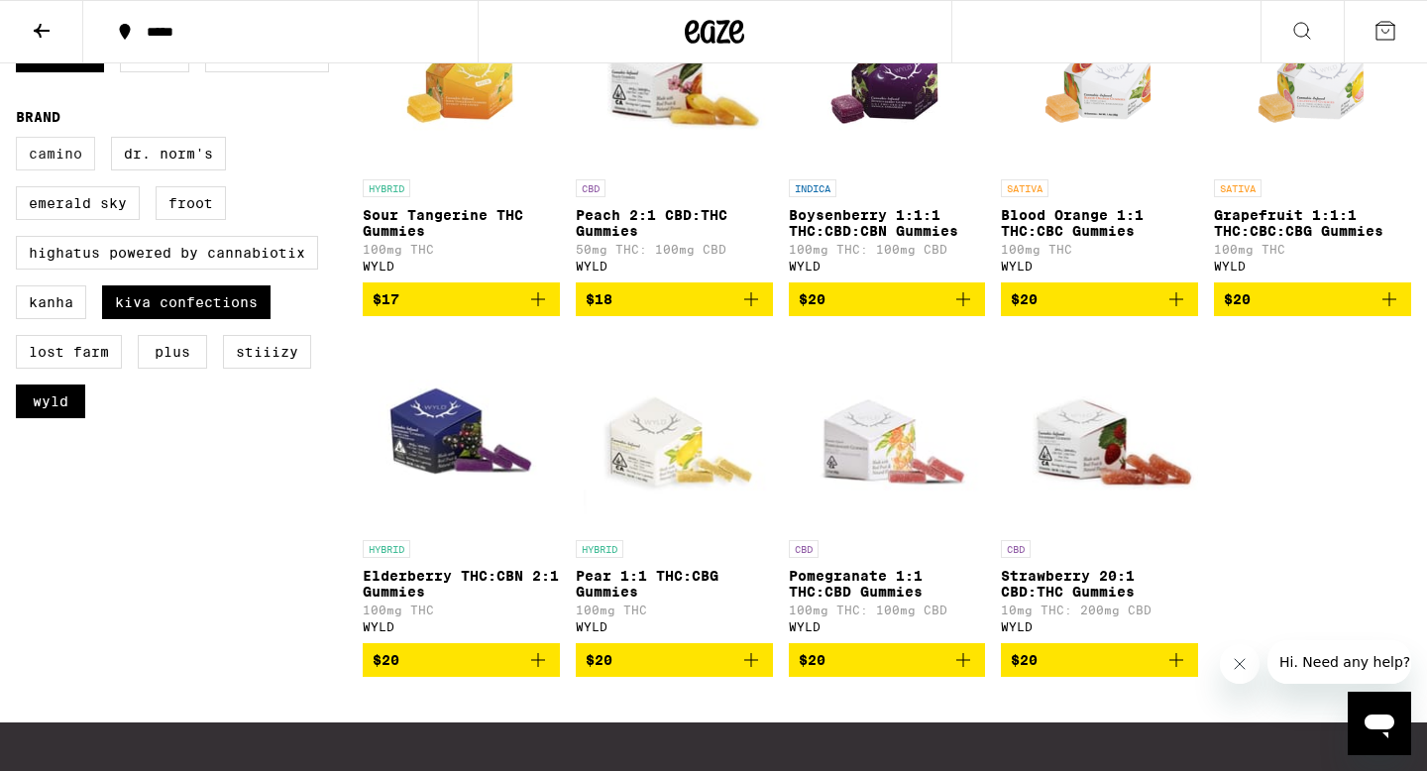
checkbox input "true"
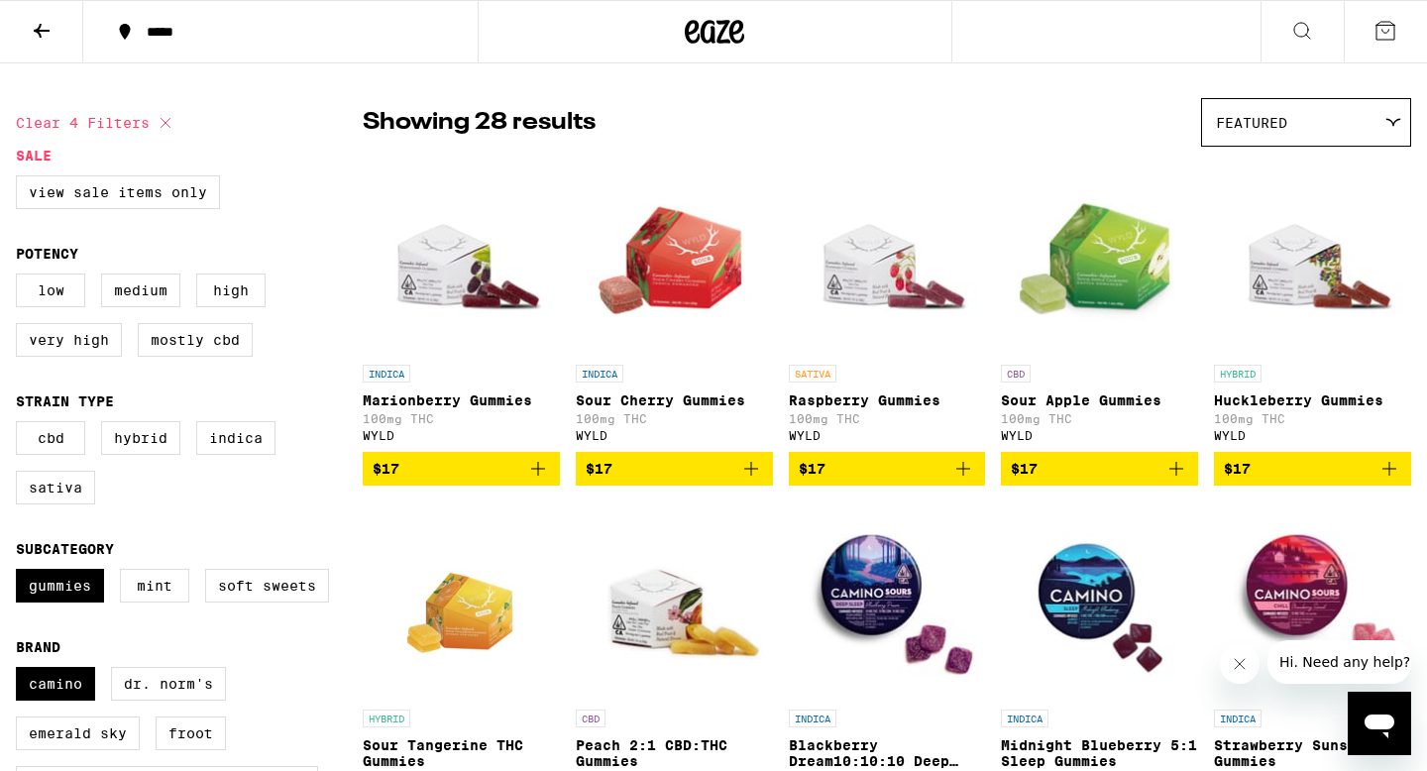
scroll to position [214, 0]
